Goal: Information Seeking & Learning: Learn about a topic

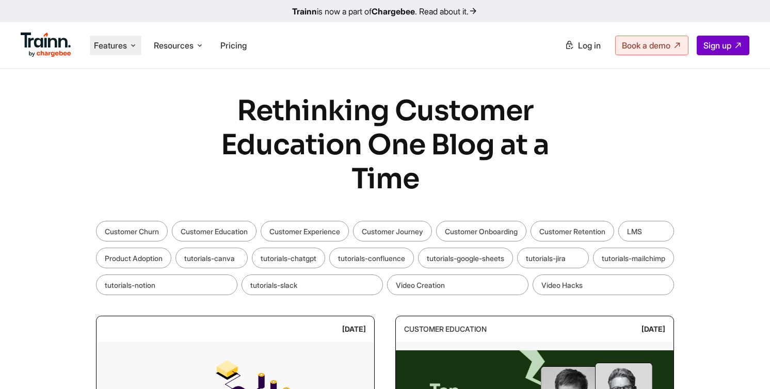
click at [98, 48] on span "Features" at bounding box center [110, 45] width 33 height 11
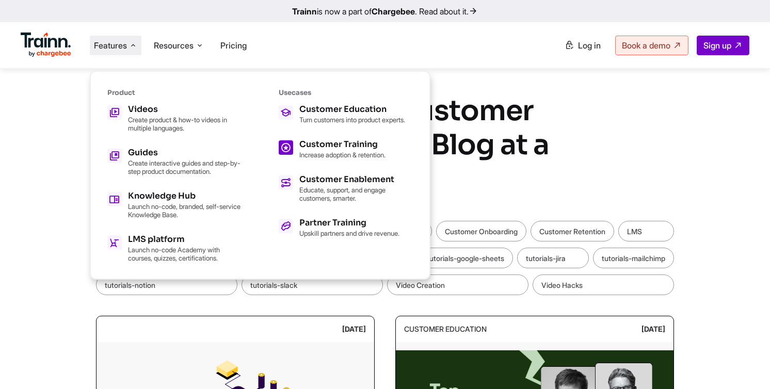
click at [342, 158] on p "Increase adoption & retention." at bounding box center [342, 155] width 86 height 8
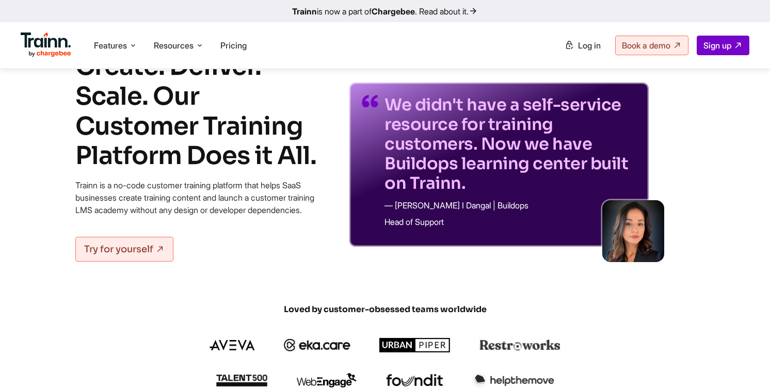
scroll to position [43, 0]
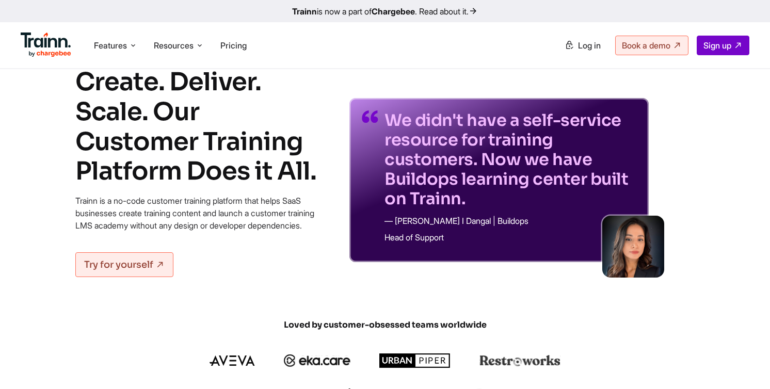
drag, startPoint x: 75, startPoint y: 145, endPoint x: 176, endPoint y: 172, distance: 105.1
click at [176, 172] on div "Create. Deliver. Scale. Our Customer Training Platform Does it All. Trainn is a…" at bounding box center [384, 171] width 743 height 209
click at [176, 172] on h1 "Create. Deliver. Scale. Our Customer Training Platform Does it All." at bounding box center [199, 126] width 248 height 119
drag, startPoint x: 182, startPoint y: 175, endPoint x: 83, endPoint y: 146, distance: 103.2
click at [83, 146] on h1 "Create. Deliver. Scale. Our Customer Training Platform Does it All." at bounding box center [199, 126] width 248 height 119
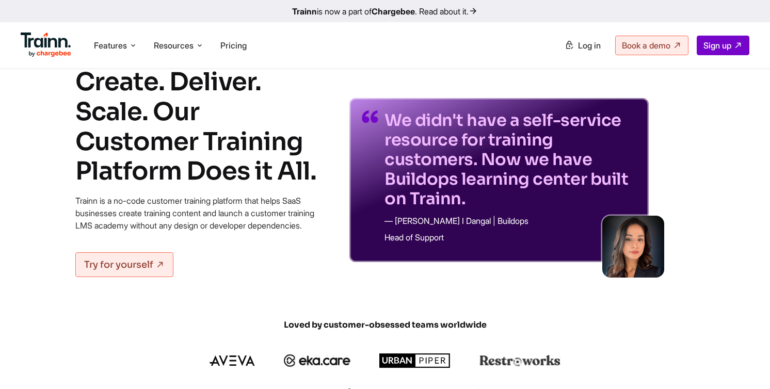
click at [83, 146] on h1 "Create. Deliver. Scale. Our Customer Training Platform Does it All." at bounding box center [199, 126] width 248 height 119
drag, startPoint x: 83, startPoint y: 146, endPoint x: 176, endPoint y: 167, distance: 95.5
click at [176, 167] on h1 "Create. Deliver. Scale. Our Customer Training Platform Does it All." at bounding box center [199, 126] width 248 height 119
click at [175, 167] on h1 "Create. Deliver. Scale. Our Customer Training Platform Does it All." at bounding box center [199, 126] width 248 height 119
drag, startPoint x: 73, startPoint y: 201, endPoint x: 136, endPoint y: 235, distance: 71.1
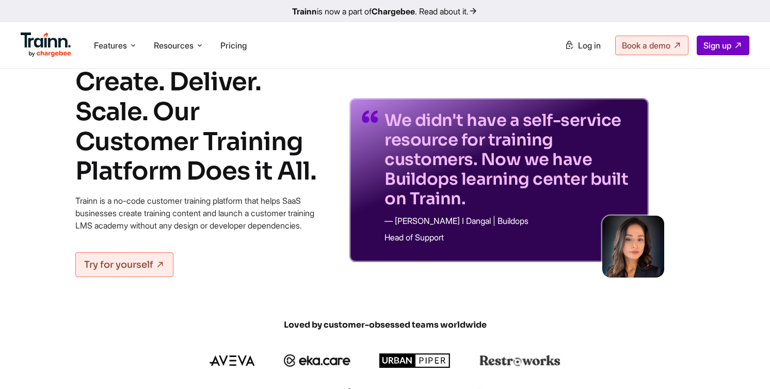
click at [136, 235] on div "Create. Deliver. Scale. Our Customer Training Platform Does it All. Trainn is a…" at bounding box center [384, 171] width 743 height 209
click at [136, 232] on p "Trainn is a no-code customer training platform that helps SaaS businesses creat…" at bounding box center [199, 212] width 248 height 37
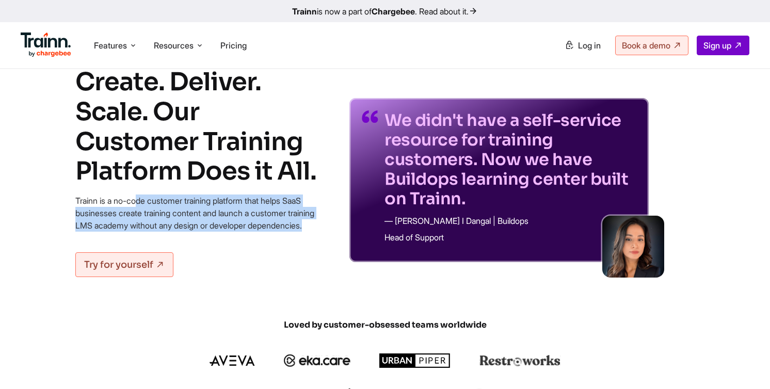
drag, startPoint x: 136, startPoint y: 235, endPoint x: 84, endPoint y: 203, distance: 60.9
click at [84, 203] on p "Trainn is a no-code customer training platform that helps SaaS businesses creat…" at bounding box center [199, 212] width 248 height 37
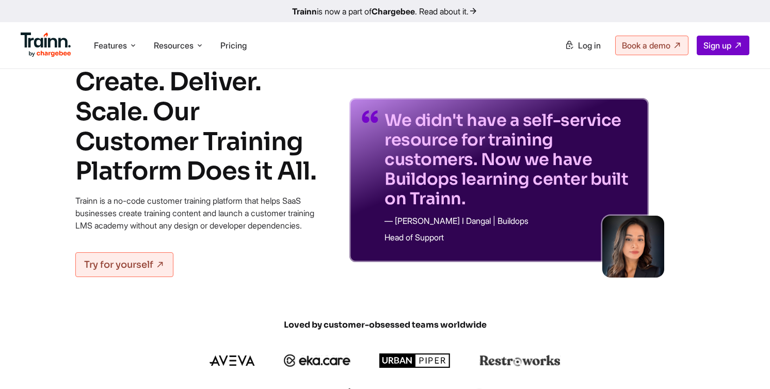
drag, startPoint x: 74, startPoint y: 200, endPoint x: 136, endPoint y: 242, distance: 74.5
click at [136, 242] on div "Create. Deliver. Scale. Our Customer Training Platform Does it All. Trainn is a…" at bounding box center [384, 171] width 743 height 209
click at [136, 232] on p "Trainn is a no-code customer training platform that helps SaaS businesses creat…" at bounding box center [199, 212] width 248 height 37
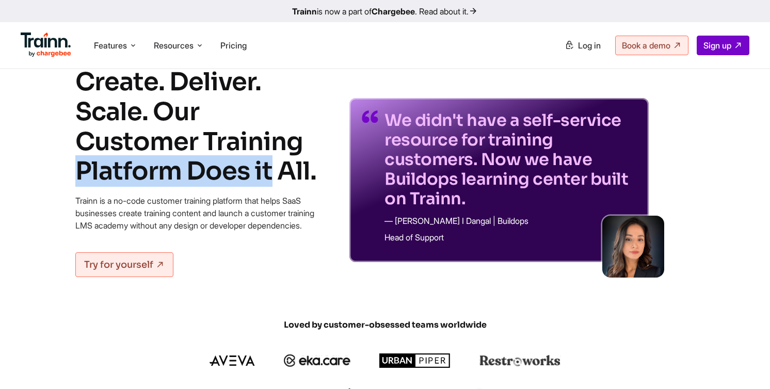
drag, startPoint x: 73, startPoint y: 136, endPoint x: 317, endPoint y: 134, distance: 244.5
click at [317, 134] on div "Create. Deliver. Scale. Our Customer Training Platform Does it All. Trainn is a…" at bounding box center [384, 171] width 743 height 209
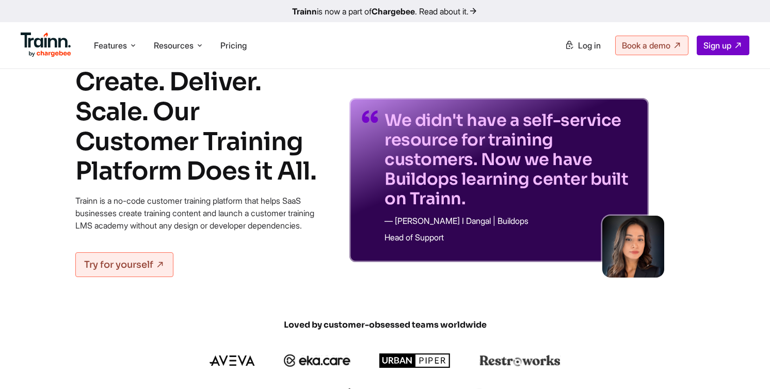
click at [82, 216] on p "Trainn is a no-code customer training platform that helps SaaS businesses creat…" at bounding box center [199, 212] width 248 height 37
drag, startPoint x: 77, startPoint y: 204, endPoint x: 160, endPoint y: 234, distance: 87.8
click at [160, 232] on p "Trainn is a no-code customer training platform that helps SaaS businesses creat…" at bounding box center [199, 212] width 248 height 37
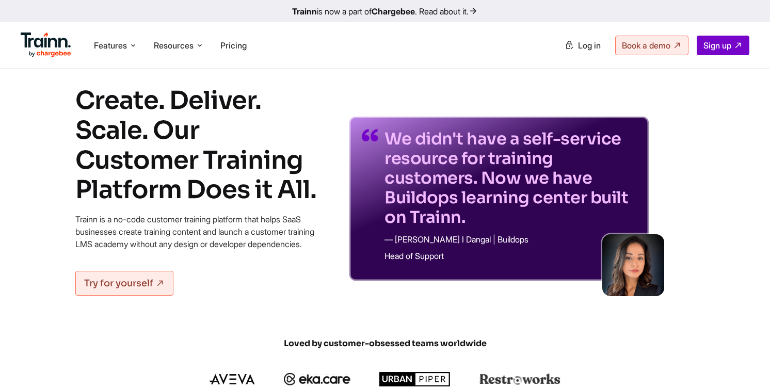
scroll to position [0, 0]
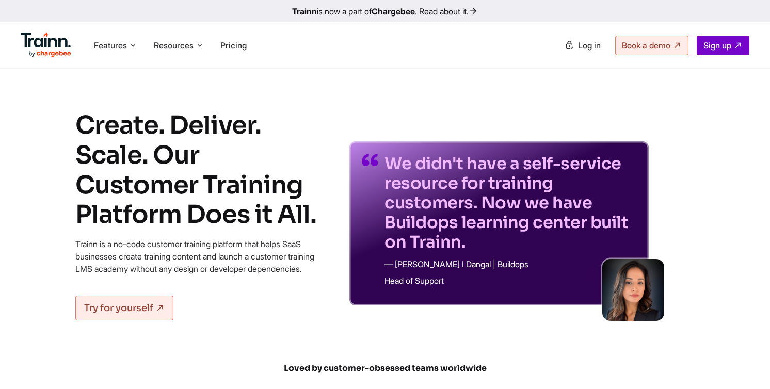
click at [163, 246] on p "Trainn is a no-code customer training platform that helps SaaS businesses creat…" at bounding box center [199, 256] width 248 height 37
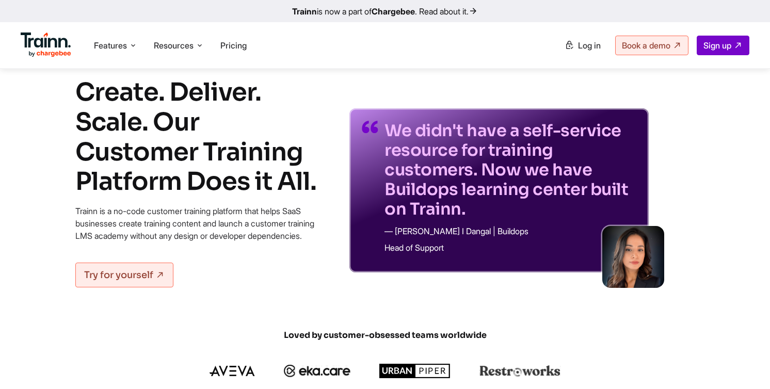
scroll to position [89, 0]
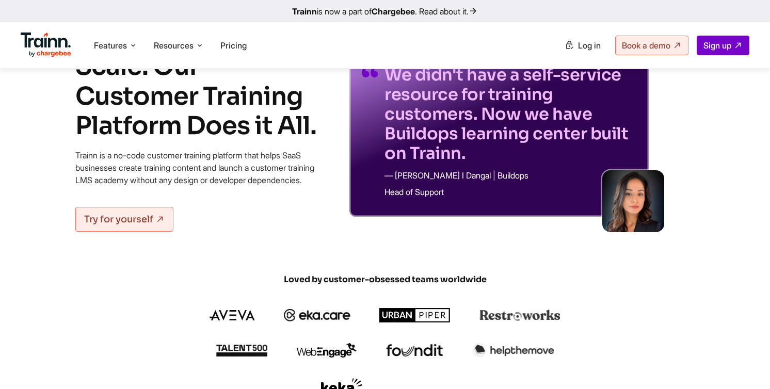
drag, startPoint x: 140, startPoint y: 192, endPoint x: 88, endPoint y: 160, distance: 60.9
click at [88, 160] on p "Trainn is a no-code customer training platform that helps SaaS businesses creat…" at bounding box center [199, 167] width 248 height 37
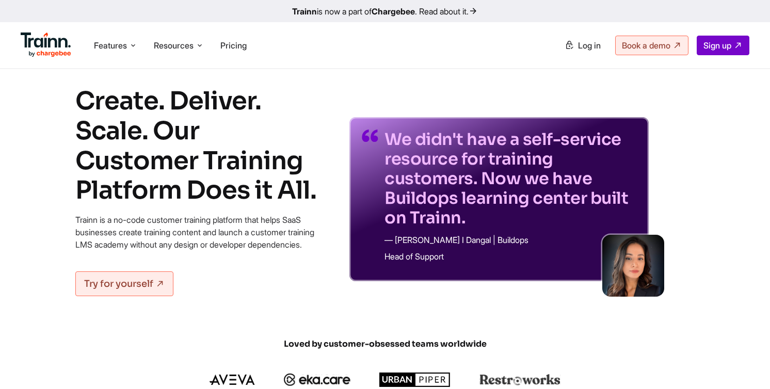
scroll to position [26, 0]
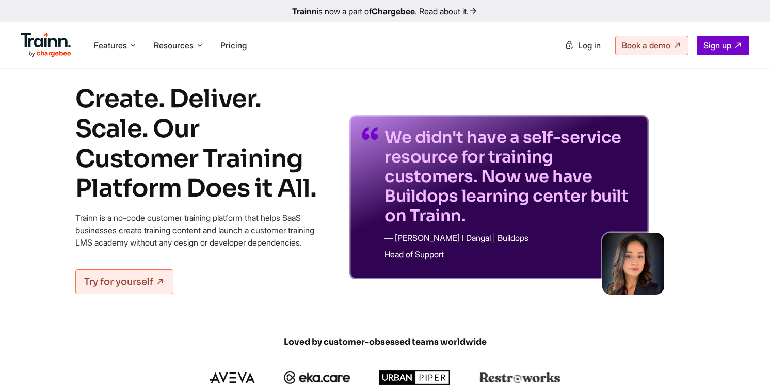
drag, startPoint x: 77, startPoint y: 160, endPoint x: 172, endPoint y: 202, distance: 103.7
click at [172, 202] on h1 "Create. Deliver. Scale. Our Customer Training Platform Does it All." at bounding box center [199, 143] width 248 height 119
click at [112, 246] on p "Trainn is a no-code customer training platform that helps SaaS businesses creat…" at bounding box center [199, 229] width 248 height 37
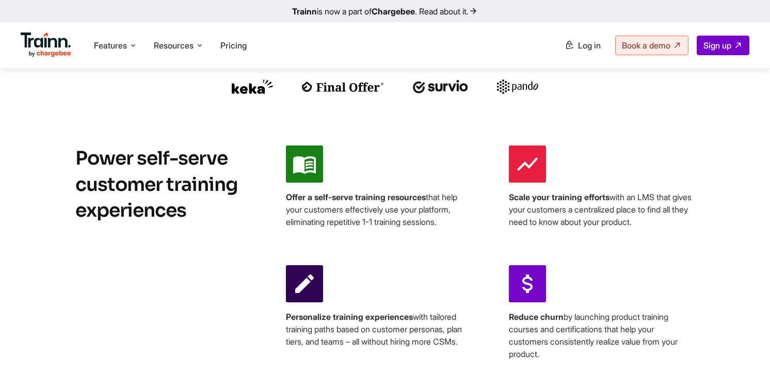
scroll to position [386, 0]
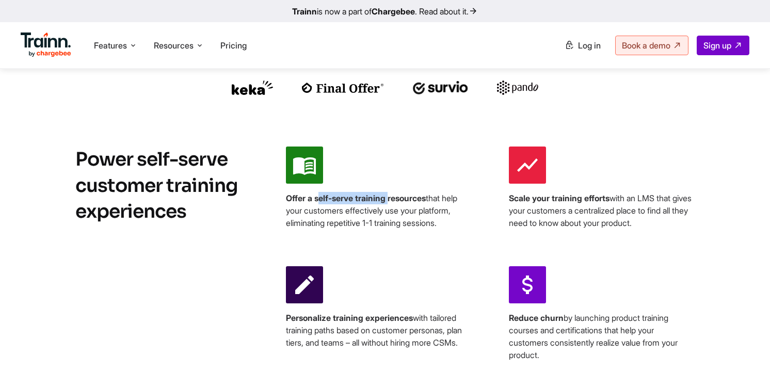
drag, startPoint x: 315, startPoint y: 211, endPoint x: 389, endPoint y: 212, distance: 73.8
click at [389, 203] on b "Offer a self-serve training resources" at bounding box center [356, 198] width 140 height 10
click at [657, 210] on p "Scale your training efforts with an LMS that gives your customers a centralized…" at bounding box center [602, 210] width 186 height 37
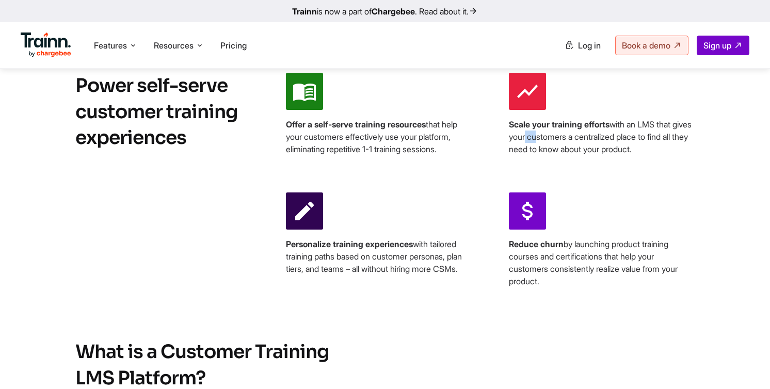
scroll to position [463, 0]
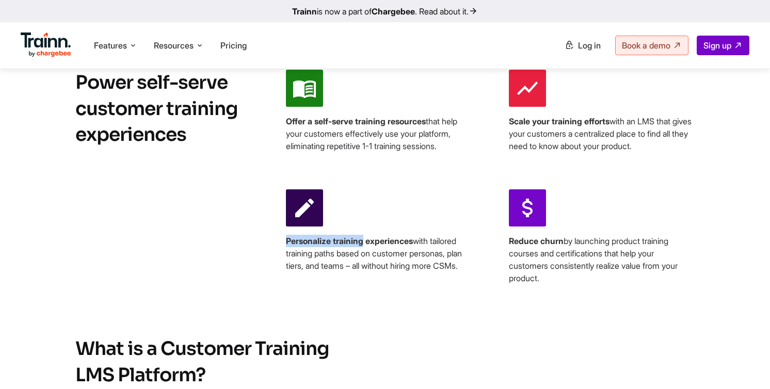
drag, startPoint x: 287, startPoint y: 249, endPoint x: 364, endPoint y: 250, distance: 76.9
click at [364, 246] on b "Personalize training experiences" at bounding box center [349, 241] width 127 height 10
drag, startPoint x: 512, startPoint y: 253, endPoint x: 556, endPoint y: 250, distance: 44.5
click at [557, 246] on b "Reduce churn" at bounding box center [536, 241] width 55 height 10
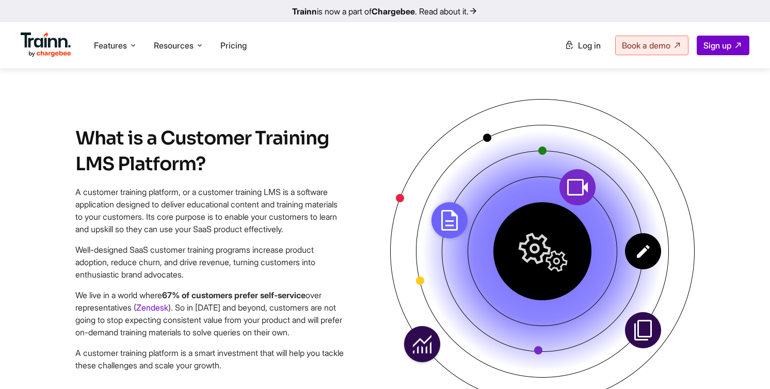
scroll to position [737, 0]
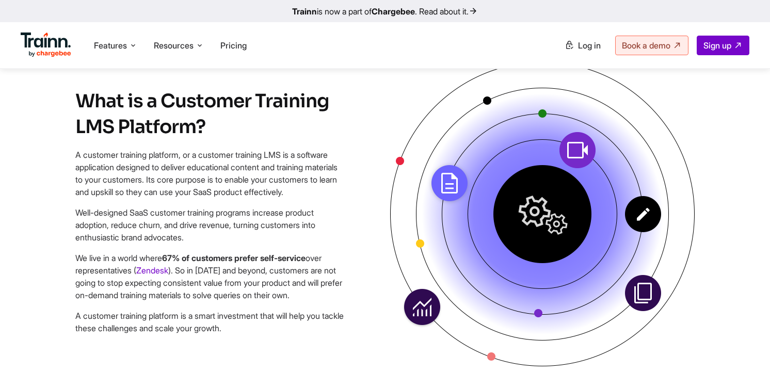
drag, startPoint x: 84, startPoint y: 251, endPoint x: 149, endPoint y: 251, distance: 65.5
click at [150, 243] on p "Well-designed SaaS customer training programs increase product adoption, reduce…" at bounding box center [210, 224] width 271 height 37
click at [98, 236] on p "Well-designed SaaS customer training programs increase product adoption, reduce…" at bounding box center [210, 224] width 271 height 37
drag, startPoint x: 301, startPoint y: 230, endPoint x: 92, endPoint y: 244, distance: 209.4
click at [93, 243] on p "Well-designed SaaS customer training programs increase product adoption, reduce…" at bounding box center [210, 224] width 271 height 37
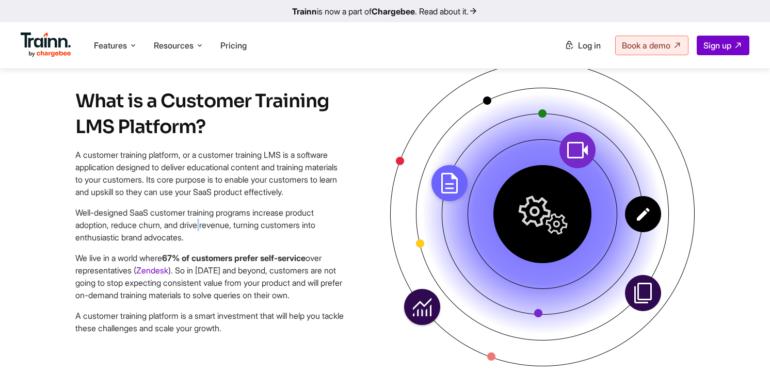
drag, startPoint x: 141, startPoint y: 244, endPoint x: 164, endPoint y: 244, distance: 22.7
click at [164, 243] on p "Well-designed SaaS customer training programs increase product adoption, reduce…" at bounding box center [210, 224] width 271 height 37
drag, startPoint x: 193, startPoint y: 245, endPoint x: 235, endPoint y: 245, distance: 41.3
click at [235, 243] on p "Well-designed SaaS customer training programs increase product adoption, reduce…" at bounding box center [210, 224] width 271 height 37
drag, startPoint x: 260, startPoint y: 246, endPoint x: 159, endPoint y: 262, distance: 102.3
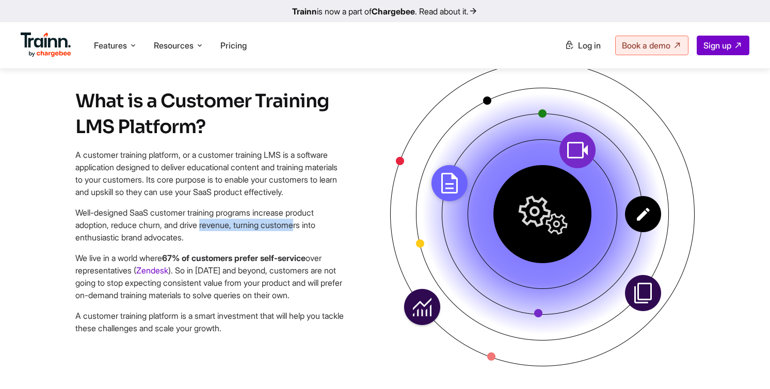
click at [159, 263] on div "What is a Customer Training LMS Platform? A customer training platform, or a cu…" at bounding box center [210, 215] width 271 height 254
click at [159, 243] on p "Well-designed SaaS customer training programs increase product adoption, reduce…" at bounding box center [210, 224] width 271 height 37
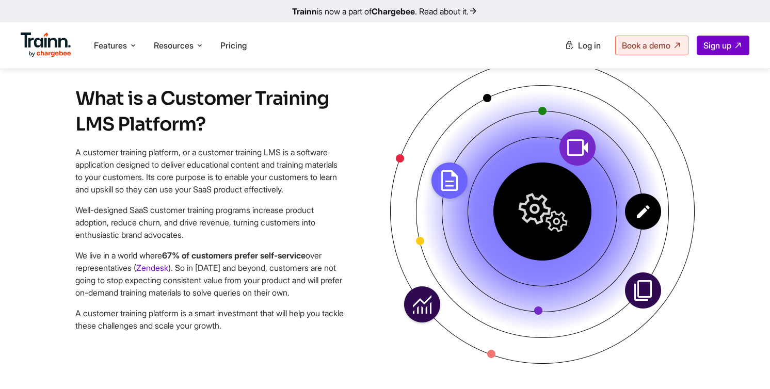
scroll to position [741, 0]
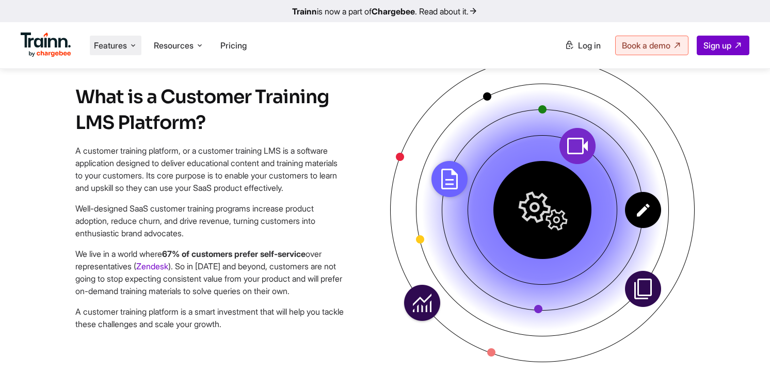
click at [95, 38] on li "Features Product Videos Create product & how-to videos in multiple languages. G…" at bounding box center [116, 46] width 52 height 20
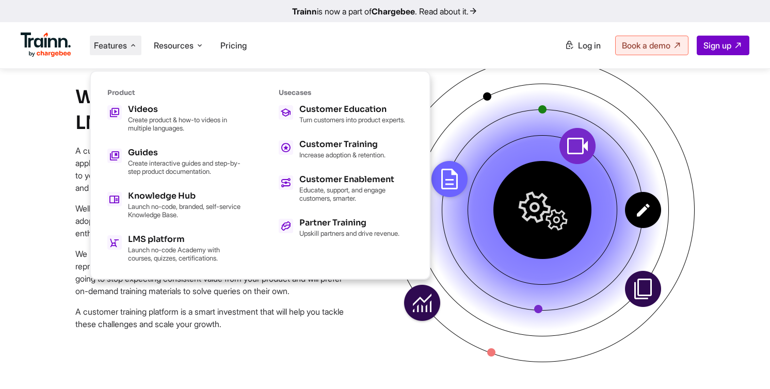
click at [32, 109] on div "What is a Customer Training LMS Platform? A customer training platform, or a cu…" at bounding box center [384, 211] width 743 height 307
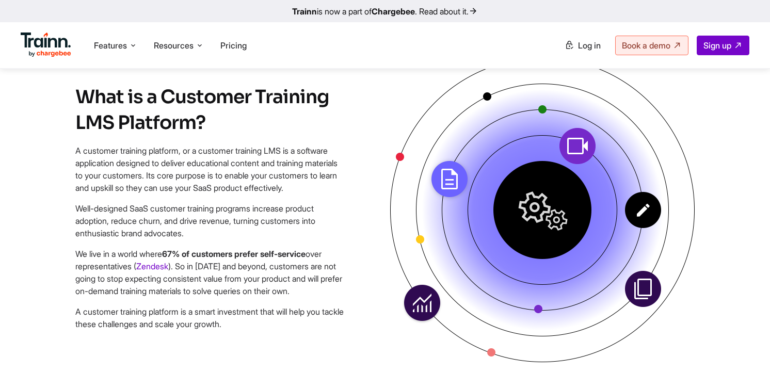
drag, startPoint x: 199, startPoint y: 250, endPoint x: 78, endPoint y: 228, distance: 122.6
click at [78, 228] on p "Well-designed SaaS customer training programs increase product adoption, reduce…" at bounding box center [210, 220] width 271 height 37
click at [300, 228] on p "Well-designed SaaS customer training programs increase product adoption, reduce…" at bounding box center [210, 220] width 271 height 37
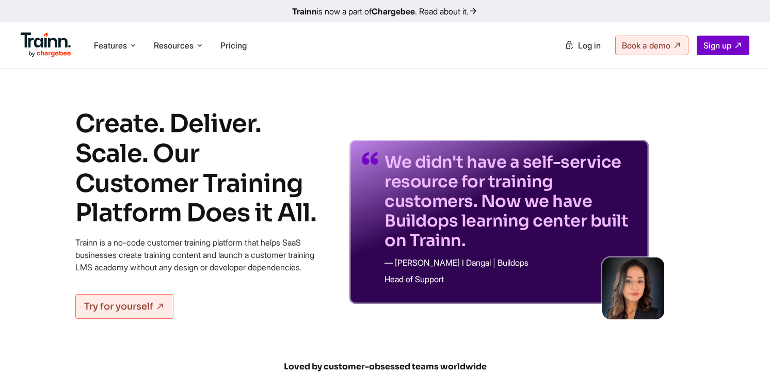
scroll to position [0, 0]
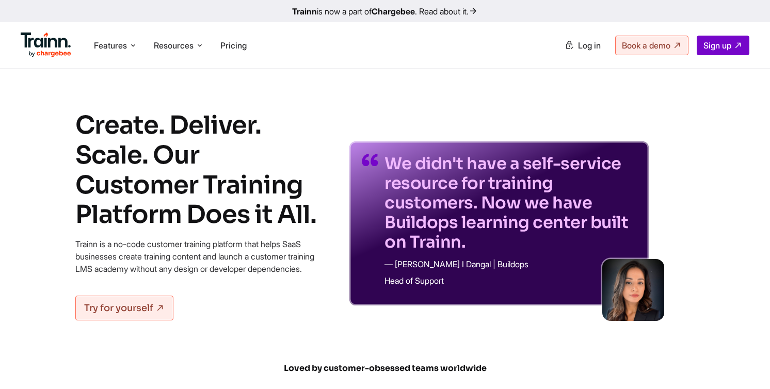
click at [578, 19] on link "Trainn is now a part of Chargebee . Read about it." at bounding box center [385, 11] width 770 height 22
drag, startPoint x: 70, startPoint y: 126, endPoint x: 326, endPoint y: 226, distance: 274.7
click at [326, 226] on div "Create. Deliver. Scale. Our Customer Training Platform Does it All. Trainn is a…" at bounding box center [384, 214] width 743 height 209
drag, startPoint x: 385, startPoint y: 164, endPoint x: 470, endPoint y: 241, distance: 114.7
click at [470, 243] on p "We didn't have a self-service resource for training customers. Now we have Buil…" at bounding box center [508, 203] width 248 height 98
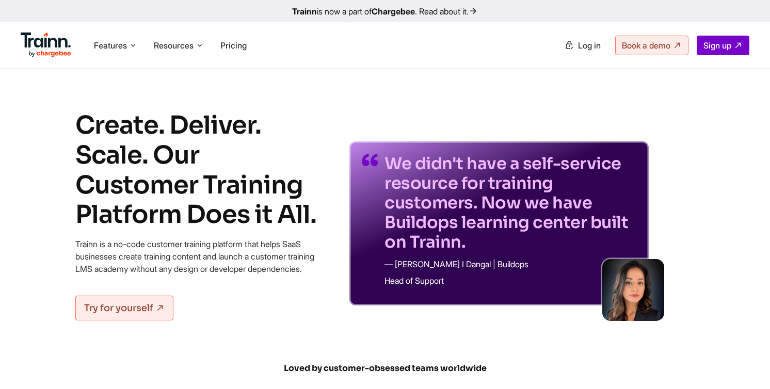
click at [317, 248] on p "Trainn is a no-code customer training platform that helps SaaS businesses creat…" at bounding box center [199, 256] width 248 height 37
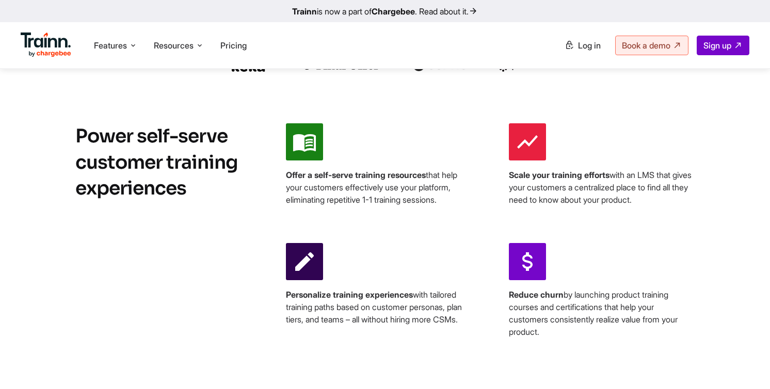
scroll to position [421, 0]
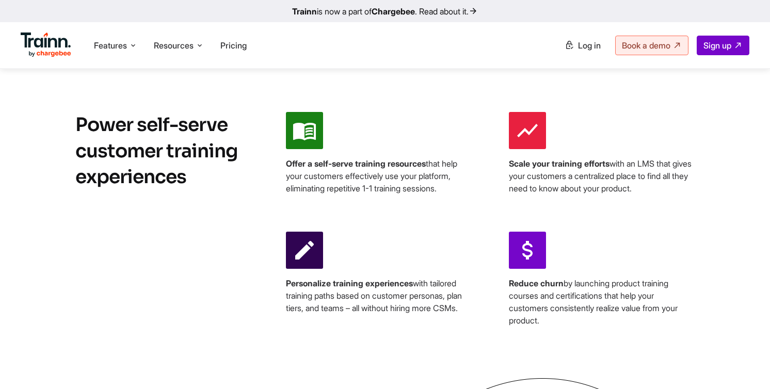
click at [317, 247] on span at bounding box center [304, 250] width 37 height 37
drag, startPoint x: 292, startPoint y: 182, endPoint x: 436, endPoint y: 182, distance: 143.9
click at [436, 182] on p "Offer a self-serve training resources that help your customers effectively use …" at bounding box center [379, 175] width 186 height 37
drag, startPoint x: 508, startPoint y: 176, endPoint x: 555, endPoint y: 175, distance: 48.0
click at [551, 176] on div "Offer a self-serve training resources that help your customers effectively use …" at bounding box center [490, 219] width 408 height 215
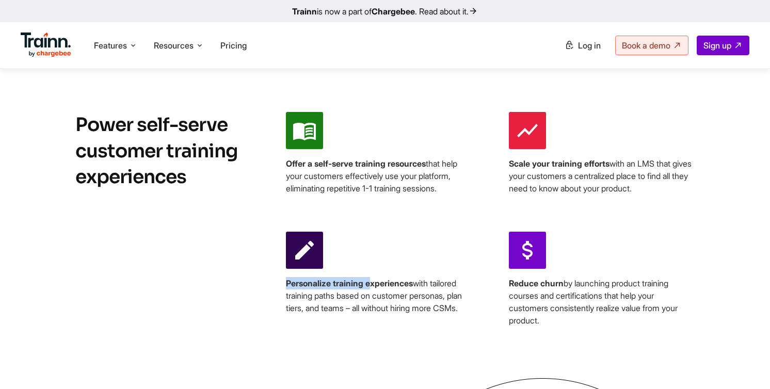
drag, startPoint x: 283, startPoint y: 298, endPoint x: 373, endPoint y: 298, distance: 89.7
click at [373, 298] on div "Power self-serve customer training experiences Offer a self-serve training reso…" at bounding box center [384, 219] width 743 height 215
drag, startPoint x: 511, startPoint y: 298, endPoint x: 547, endPoint y: 298, distance: 36.1
click at [537, 288] on b "Reduce churn" at bounding box center [536, 283] width 55 height 10
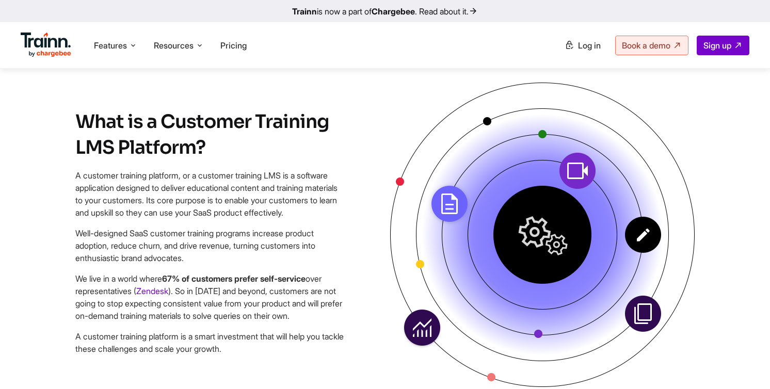
scroll to position [747, 0]
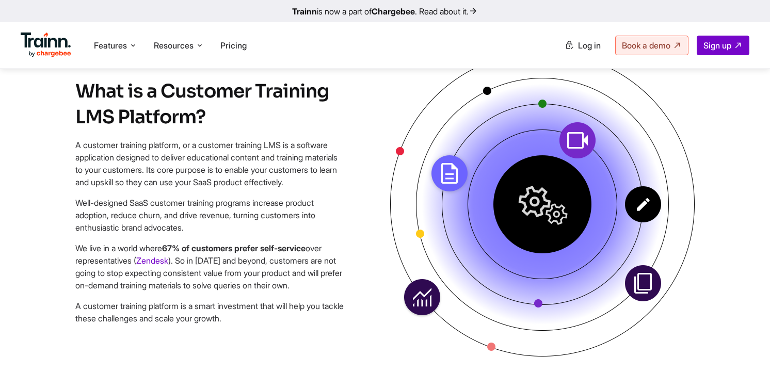
drag, startPoint x: 23, startPoint y: 67, endPoint x: 36, endPoint y: 79, distance: 18.2
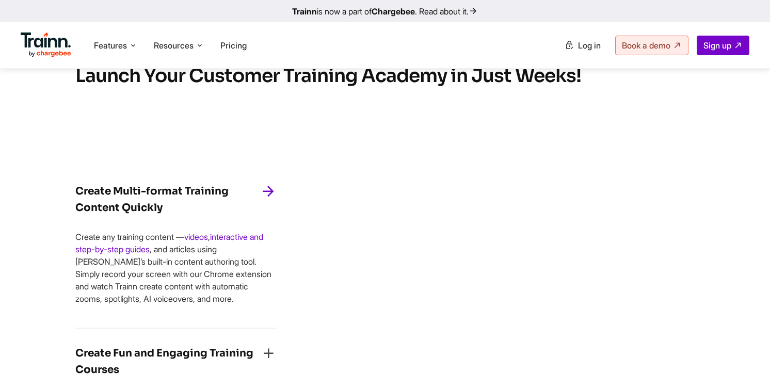
scroll to position [1409, 0]
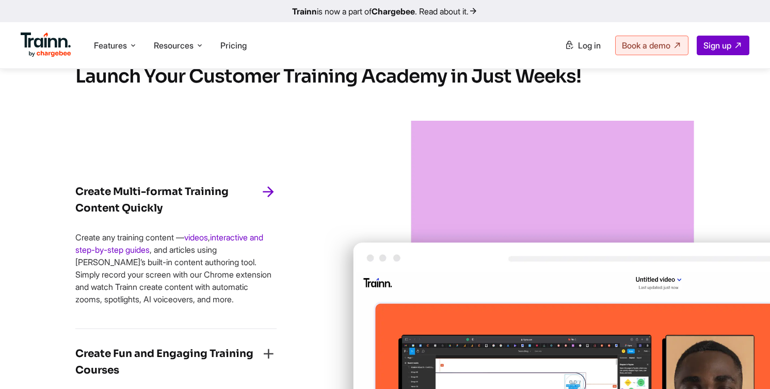
drag, startPoint x: 75, startPoint y: 90, endPoint x: 583, endPoint y: 89, distance: 508.6
click at [583, 89] on h2 "Launch Your Customer Training Academy in Just Weeks!" at bounding box center [384, 76] width 619 height 26
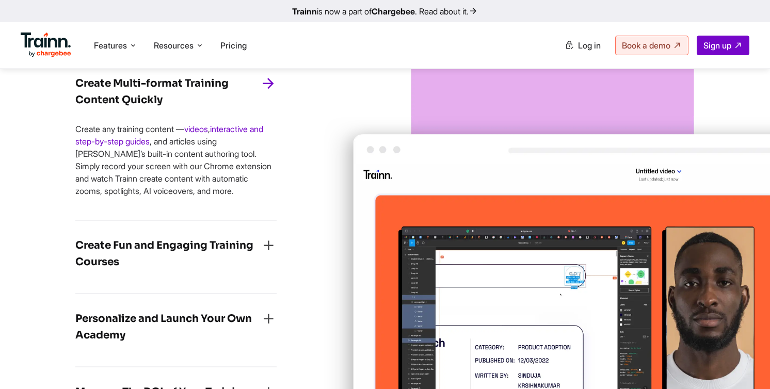
click at [253, 268] on h4 "Create Fun and Engaging Training Courses" at bounding box center [167, 253] width 185 height 33
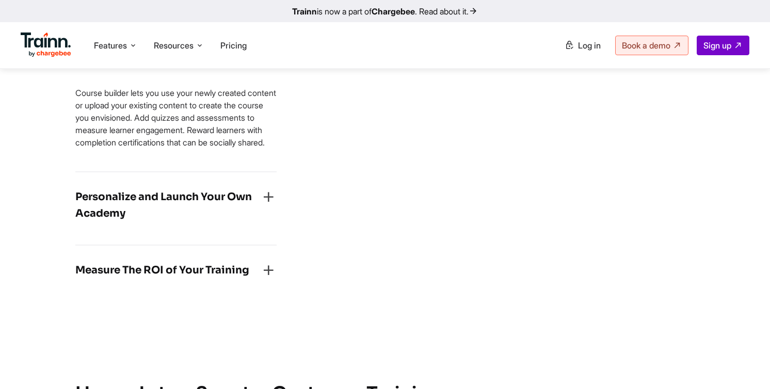
scroll to position [1630, 0]
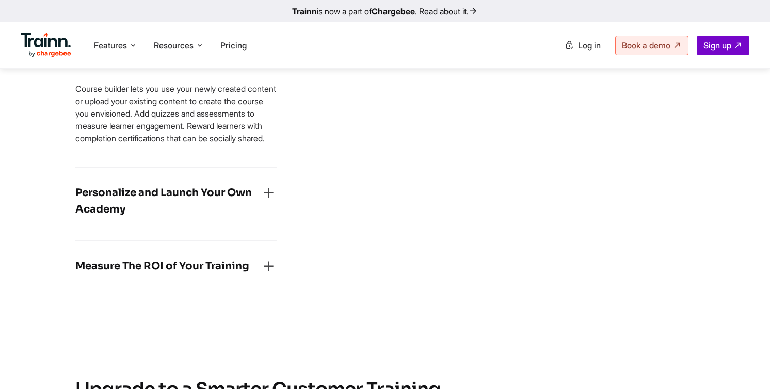
click at [223, 218] on h4 "Personalize and Launch Your Own Academy" at bounding box center [167, 201] width 185 height 33
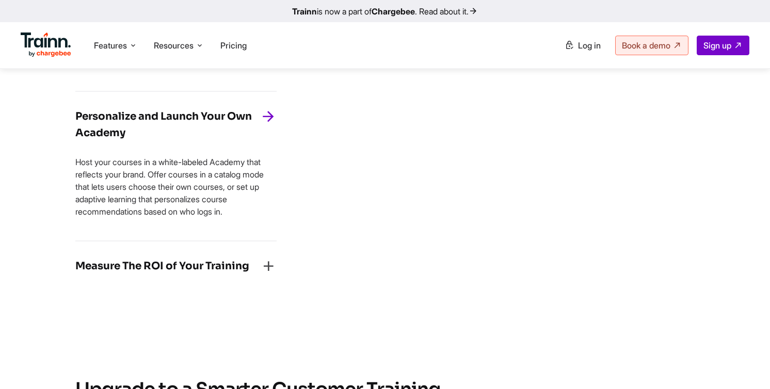
click at [223, 274] on h4 "Measure The ROI of Your Training" at bounding box center [162, 266] width 174 height 17
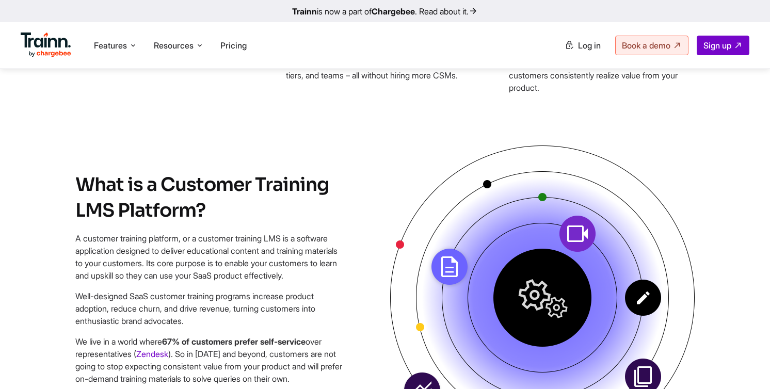
scroll to position [656, 0]
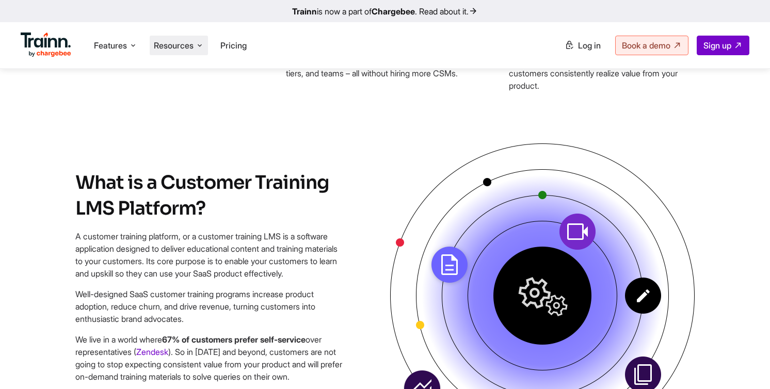
click at [187, 50] on span "Resources" at bounding box center [174, 45] width 40 height 11
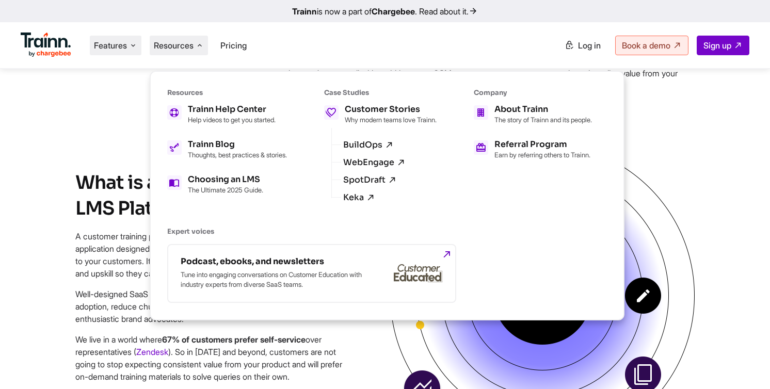
click at [103, 55] on li "Features Product Videos Create product & how-to videos in multiple languages. G…" at bounding box center [116, 46] width 52 height 20
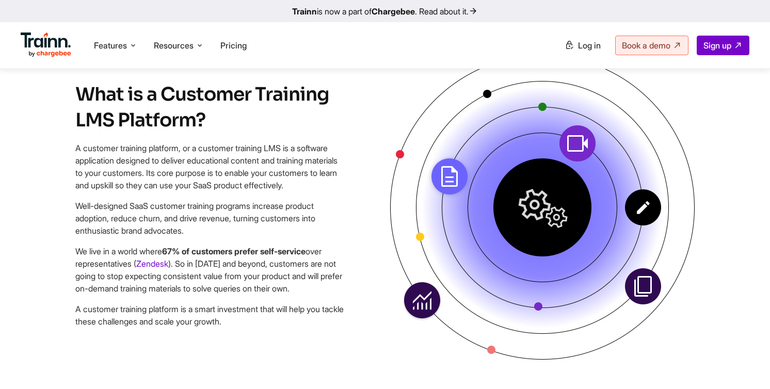
scroll to position [743, 0]
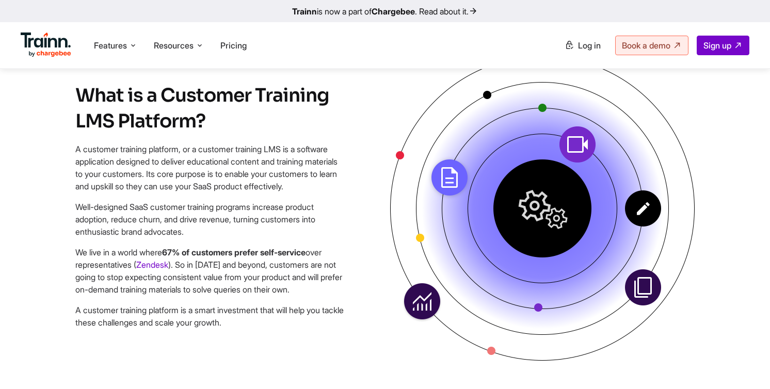
drag, startPoint x: 74, startPoint y: 100, endPoint x: 215, endPoint y: 127, distance: 143.4
click at [215, 127] on div "What is a Customer Training LMS Platform? A customer training platform, or a cu…" at bounding box center [384, 209] width 743 height 307
click at [215, 127] on h2 "What is a Customer Training LMS Platform?" at bounding box center [210, 109] width 271 height 52
drag, startPoint x: 215, startPoint y: 127, endPoint x: 84, endPoint y: 101, distance: 133.5
click at [84, 101] on h2 "What is a Customer Training LMS Platform?" at bounding box center [210, 109] width 271 height 52
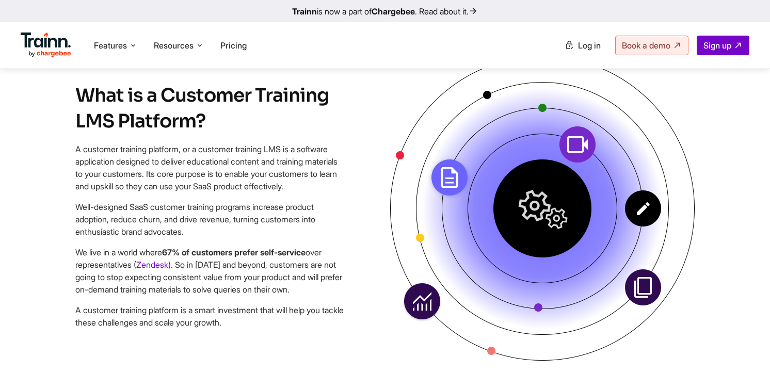
click at [84, 101] on h2 "What is a Customer Training LMS Platform?" at bounding box center [210, 109] width 271 height 52
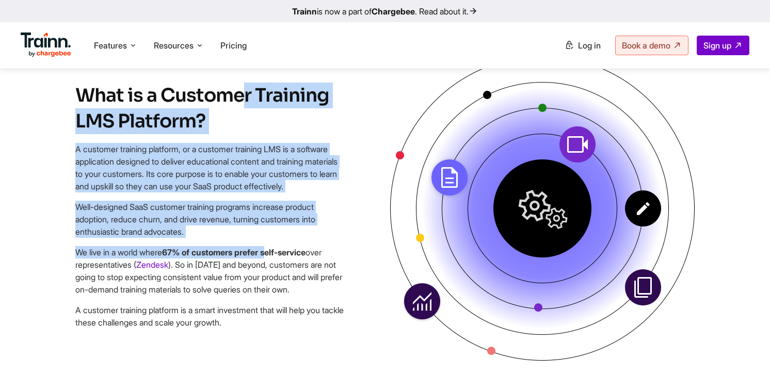
drag, startPoint x: 78, startPoint y: 97, endPoint x: 280, endPoint y: 273, distance: 267.6
click at [280, 273] on div "What is a Customer Training LMS Platform? A customer training platform, or a cu…" at bounding box center [210, 210] width 271 height 254
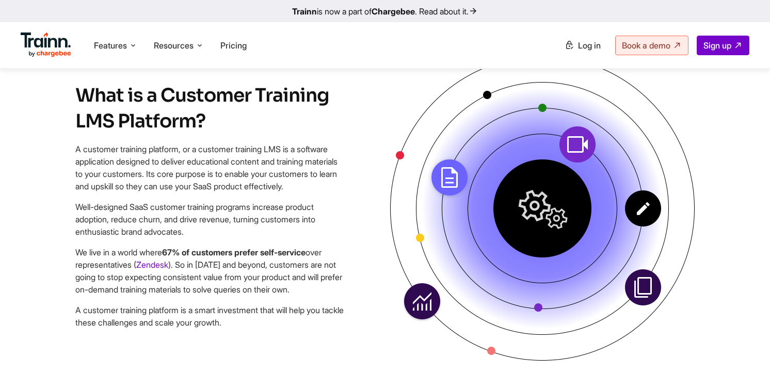
click at [314, 238] on p "Well-designed SaaS customer training programs increase product adoption, reduce…" at bounding box center [210, 219] width 271 height 37
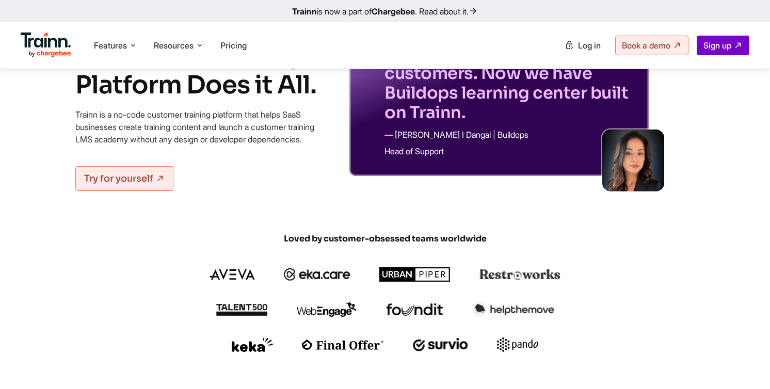
scroll to position [0, 0]
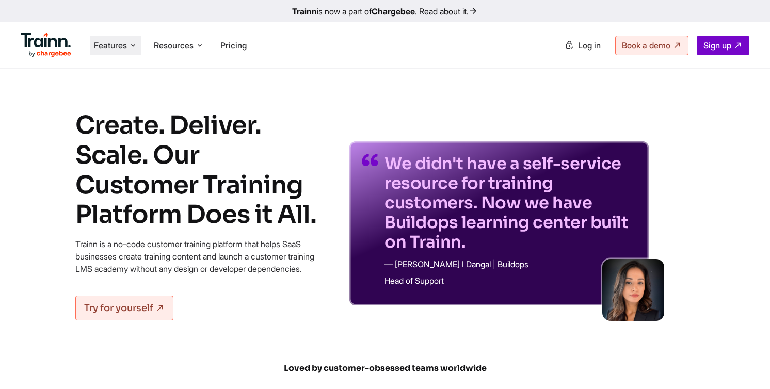
click at [130, 41] on icon at bounding box center [133, 45] width 8 height 10
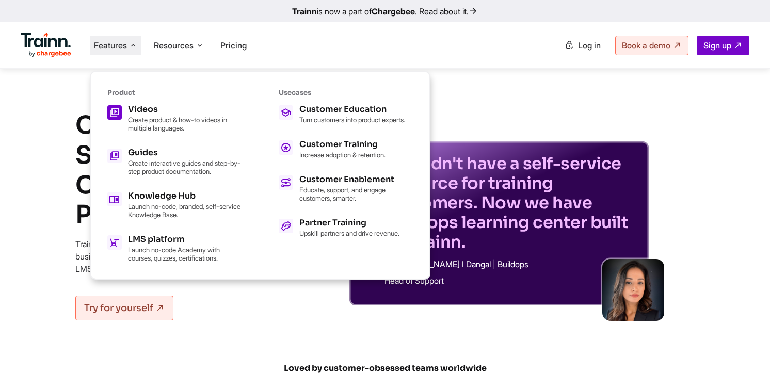
click at [161, 118] on p "Create product & how-to videos in multiple languages." at bounding box center [184, 124] width 113 height 17
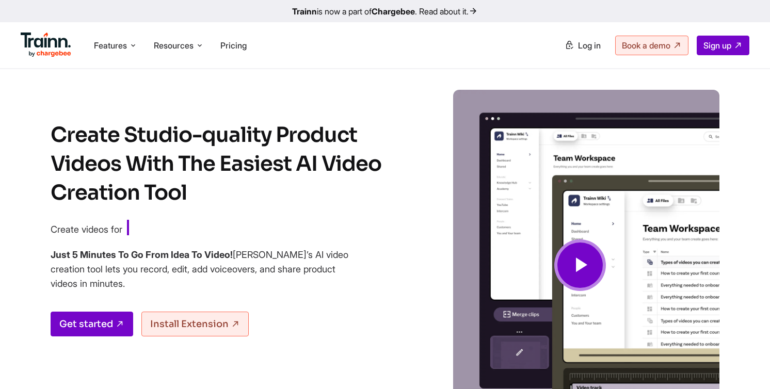
drag, startPoint x: 51, startPoint y: 126, endPoint x: 197, endPoint y: 186, distance: 157.8
click at [197, 186] on h1 "Create Studio-quality Product Videos With The Easiest AI Video Creation Tool" at bounding box center [226, 164] width 351 height 87
click at [128, 39] on li "Features Product Videos Create product & how-to videos in multiple languages. G…" at bounding box center [116, 46] width 52 height 20
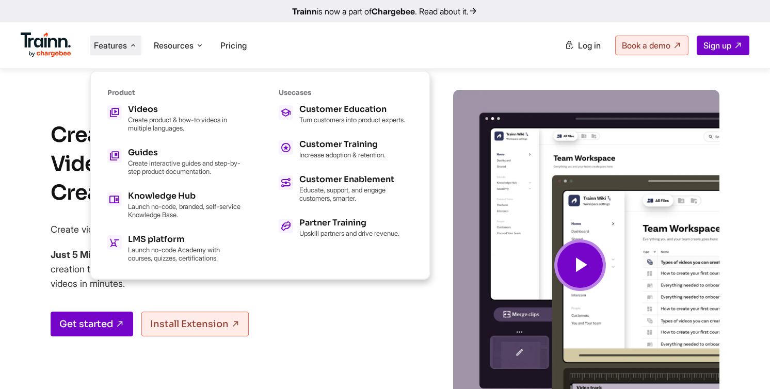
click at [59, 215] on div "Create Studio-quality Product Videos With The Easiest AI Video Creation Tool Cr…" at bounding box center [226, 281] width 351 height 320
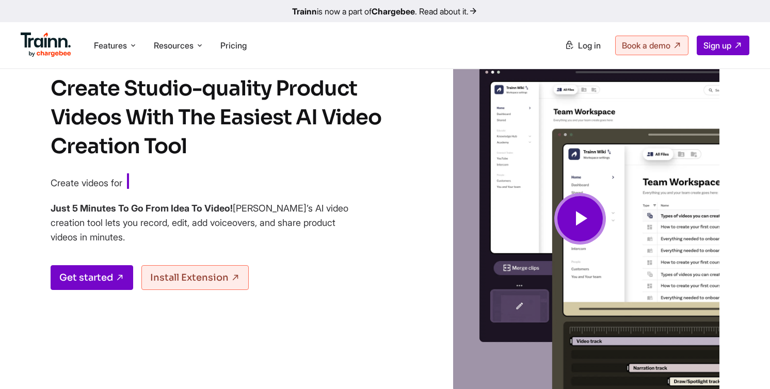
scroll to position [50, 0]
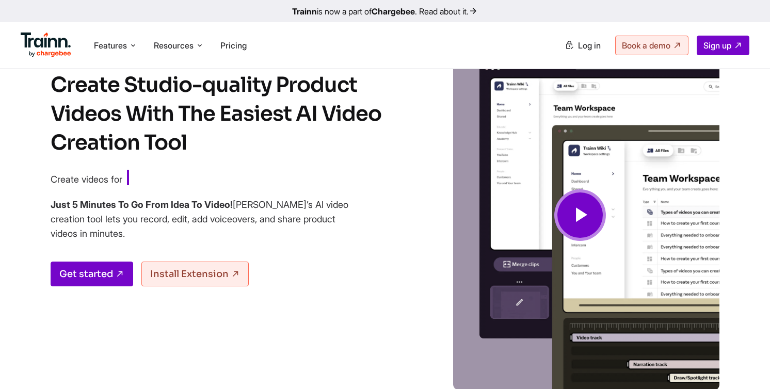
click at [58, 215] on h4 "Just 5 Minutes To Go From Idea To Video! [PERSON_NAME]’s AI video creation tool…" at bounding box center [200, 219] width 299 height 43
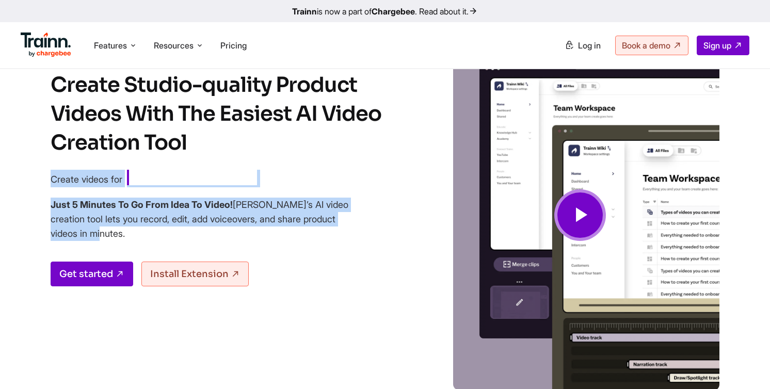
drag, startPoint x: 113, startPoint y: 232, endPoint x: 41, endPoint y: 170, distance: 94.7
click at [41, 169] on div "Create Studio-quality Product Videos With The Easiest AI Video Creation Tool Cr…" at bounding box center [384, 225] width 743 height 371
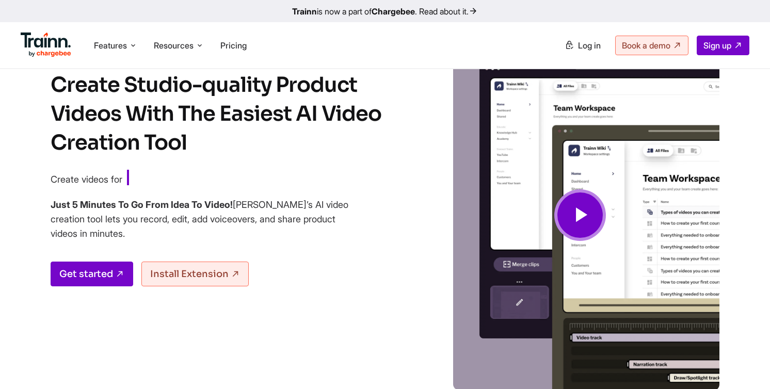
click at [71, 209] on b "Just 5 Minutes To Go From Idea To Video!" at bounding box center [142, 204] width 182 height 11
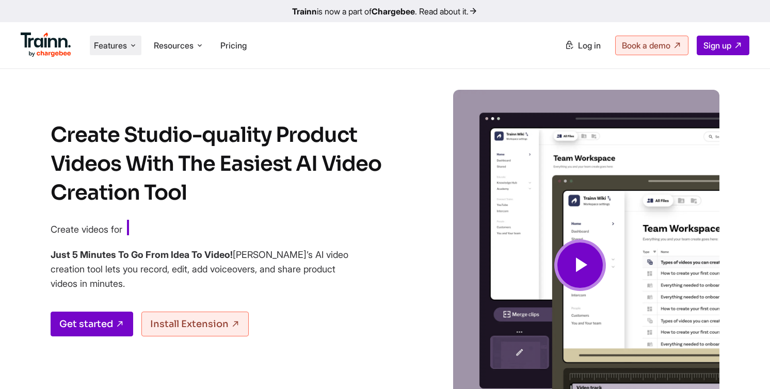
click at [126, 51] on span "Features" at bounding box center [110, 45] width 33 height 11
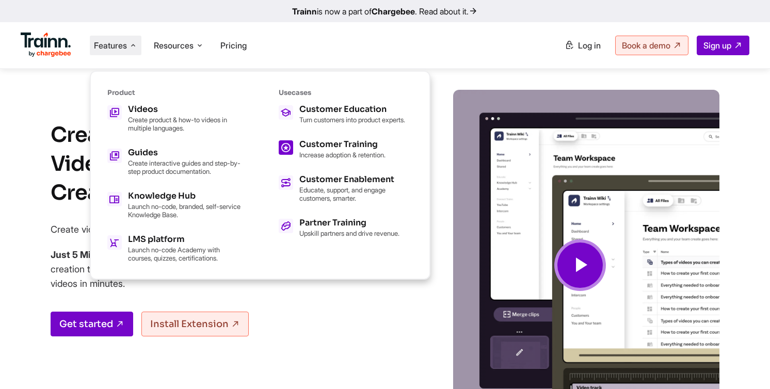
click at [326, 159] on p "Increase adoption & retention." at bounding box center [342, 155] width 86 height 8
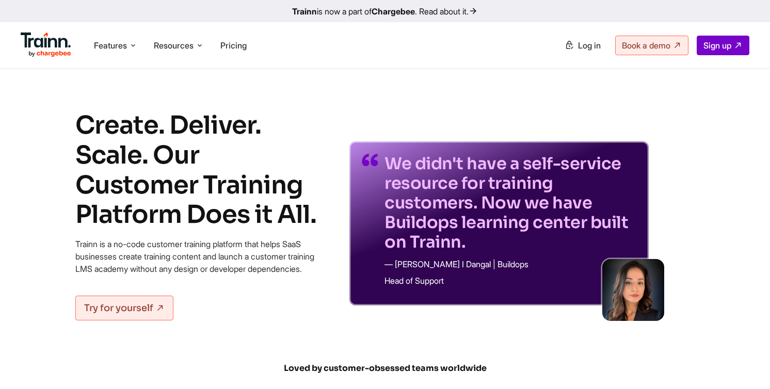
click at [110, 56] on ul "Features Product Videos Create product & how-to videos in multiple languages. G…" at bounding box center [203, 44] width 364 height 29
click at [116, 50] on span "Features" at bounding box center [110, 45] width 33 height 11
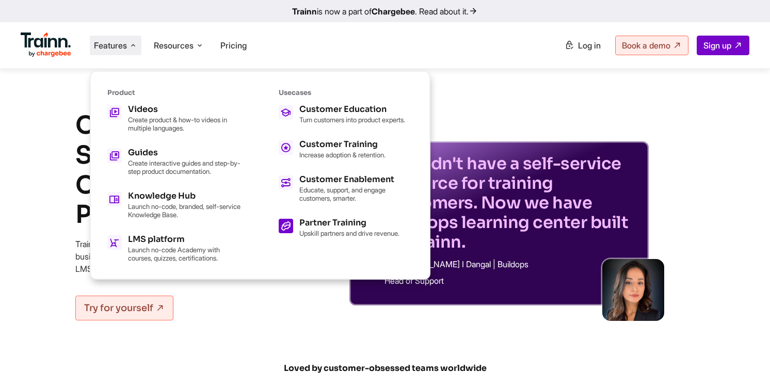
click at [325, 225] on h5 "Partner Training" at bounding box center [349, 223] width 100 height 8
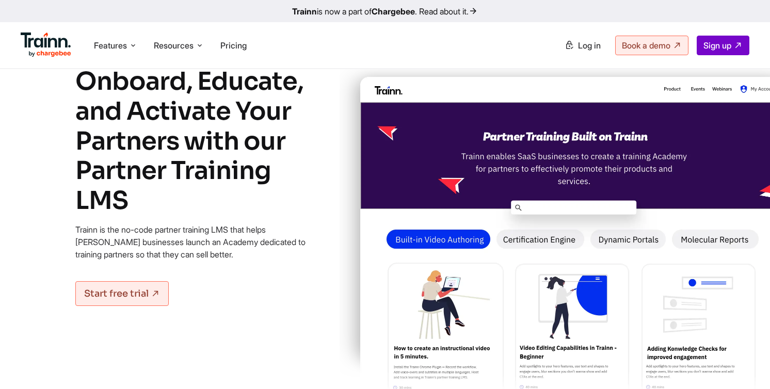
scroll to position [43, 0]
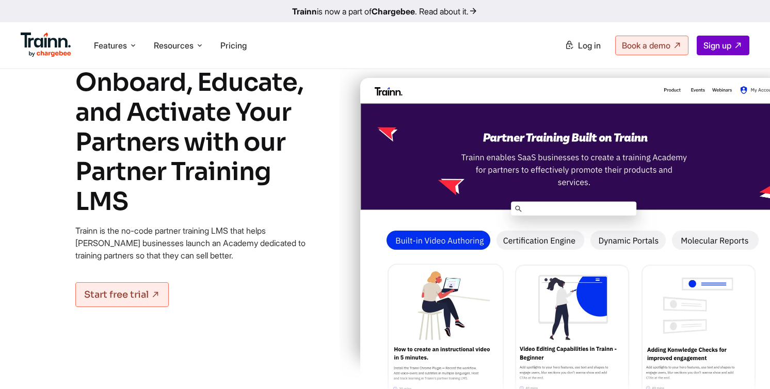
drag, startPoint x: 77, startPoint y: 83, endPoint x: 132, endPoint y: 204, distance: 132.5
click at [133, 204] on h1 "Onboard, Educate, and Activate Your Partners with our Partner Training LMS" at bounding box center [199, 142] width 248 height 149
click at [132, 204] on h1 "Onboard, Educate, and Activate Your Partners with our Partner Training LMS" at bounding box center [199, 142] width 248 height 149
drag, startPoint x: 132, startPoint y: 203, endPoint x: 80, endPoint y: 80, distance: 133.0
click at [80, 80] on h1 "Onboard, Educate, and Activate Your Partners with our Partner Training LMS" at bounding box center [199, 142] width 248 height 149
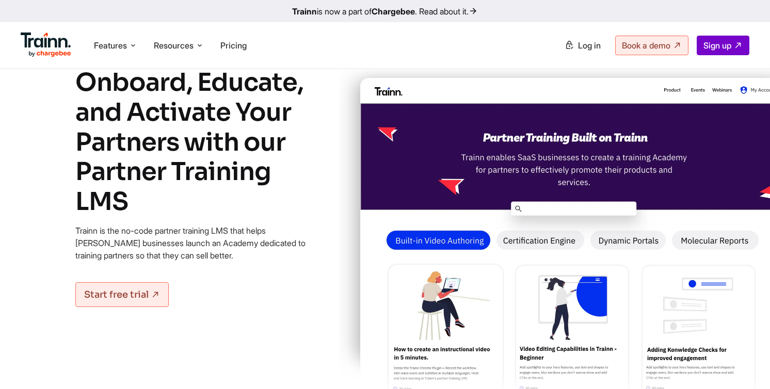
click at [80, 80] on h1 "Onboard, Educate, and Activate Your Partners with our Partner Training LMS" at bounding box center [199, 142] width 248 height 149
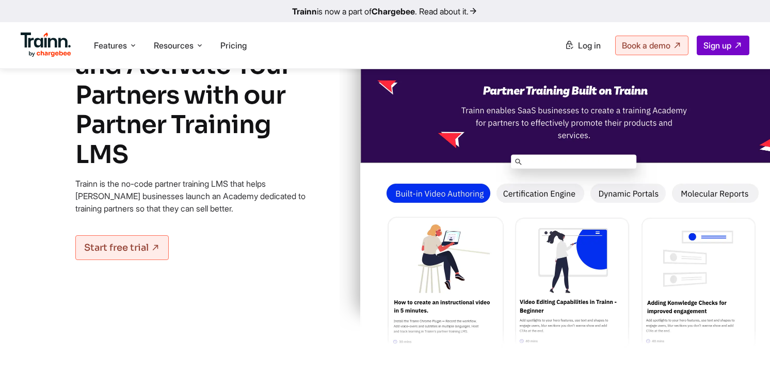
scroll to position [0, 0]
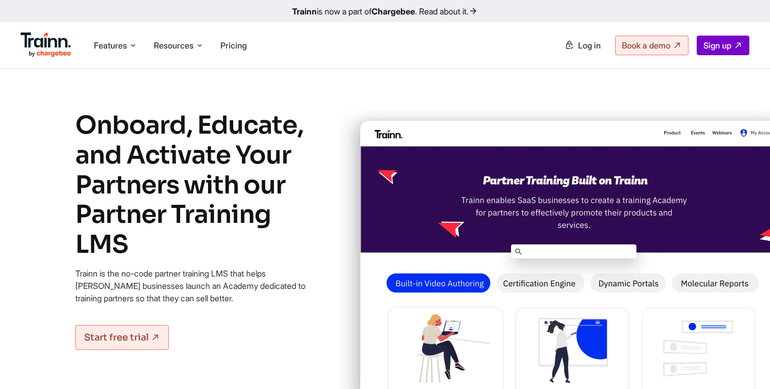
click at [37, 45] on img at bounding box center [46, 44] width 51 height 25
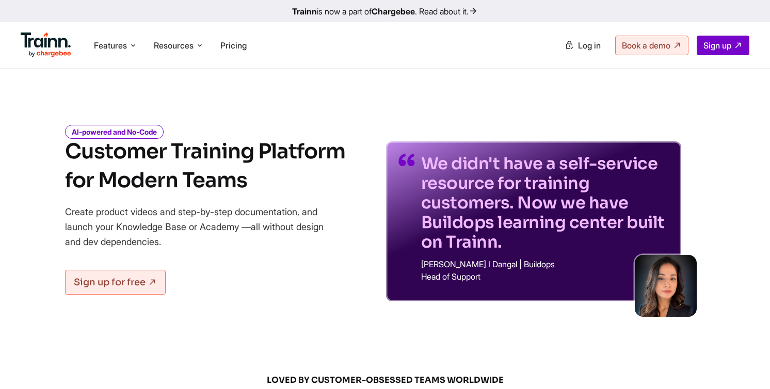
scroll to position [1892, 0]
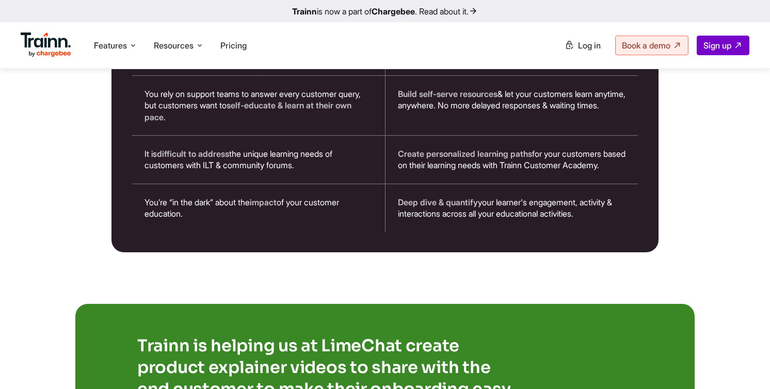
click at [575, 104] on div "Build self-serve resources & let your customers learn anytime, anywhere. No mor…" at bounding box center [511, 105] width 253 height 59
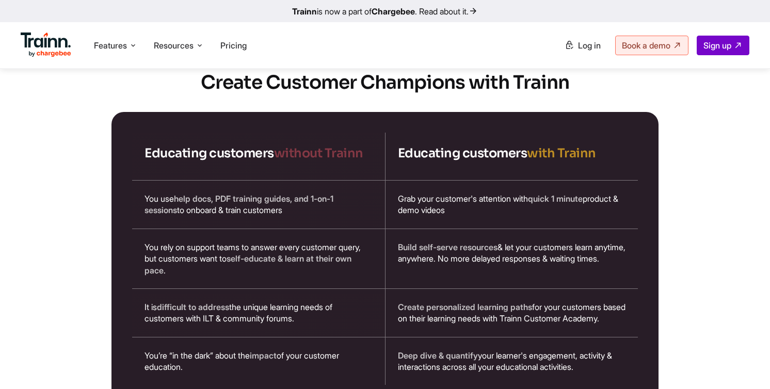
scroll to position [1725, 0]
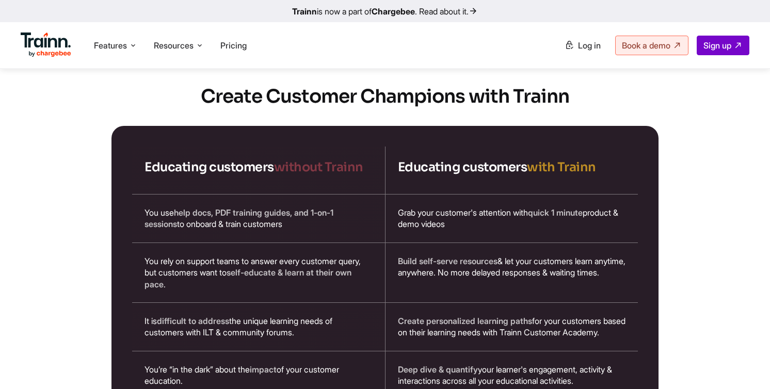
click at [633, 126] on div "Educating customers without Trainn Educating customers with Trainn You use help…" at bounding box center [384, 273] width 547 height 294
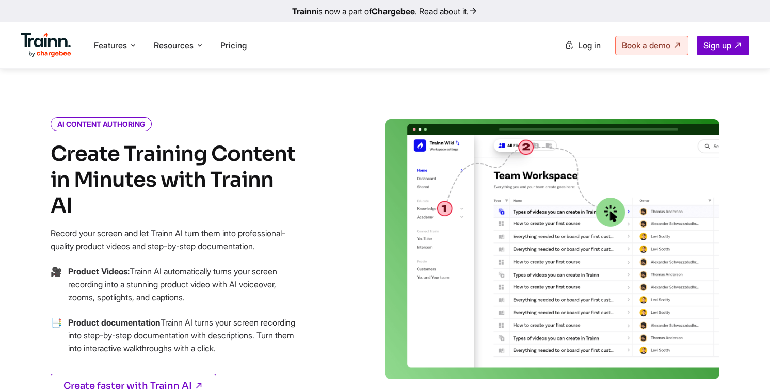
scroll to position [427, 0]
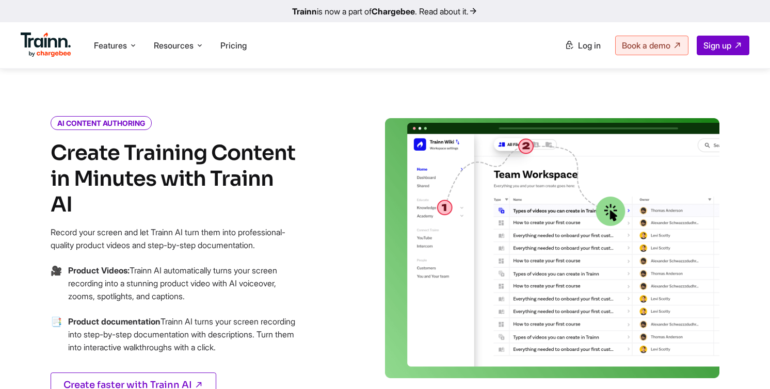
click at [406, 142] on img at bounding box center [552, 248] width 334 height 260
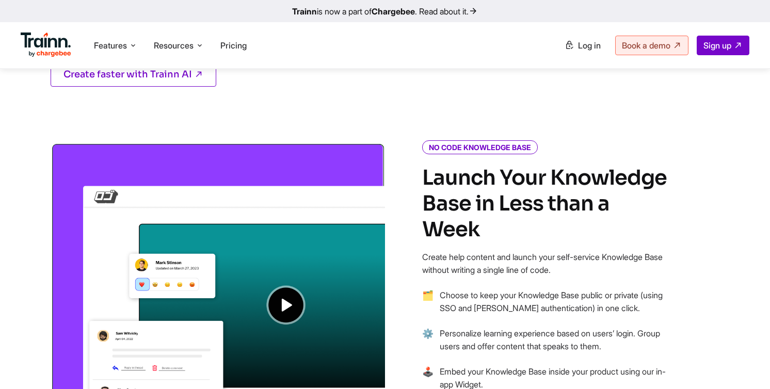
scroll to position [796, 0]
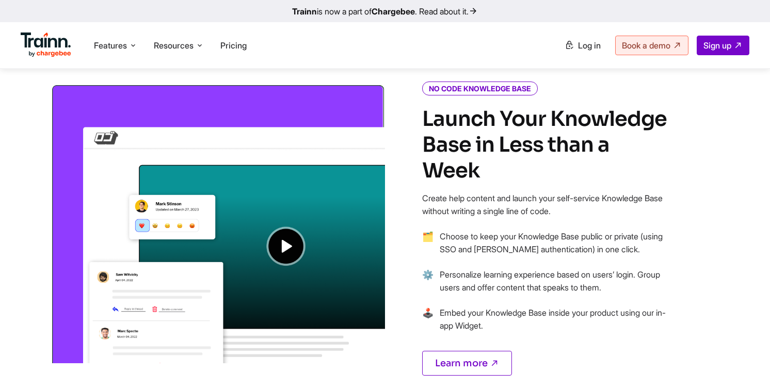
click at [488, 275] on li "⚙️ Personalize learning experience based on users’ login. Group users and offer…" at bounding box center [546, 287] width 248 height 38
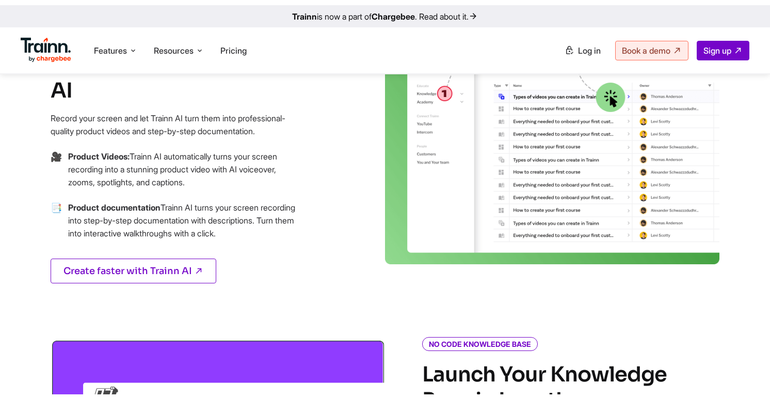
scroll to position [0, 0]
